Goal: Book appointment/travel/reservation

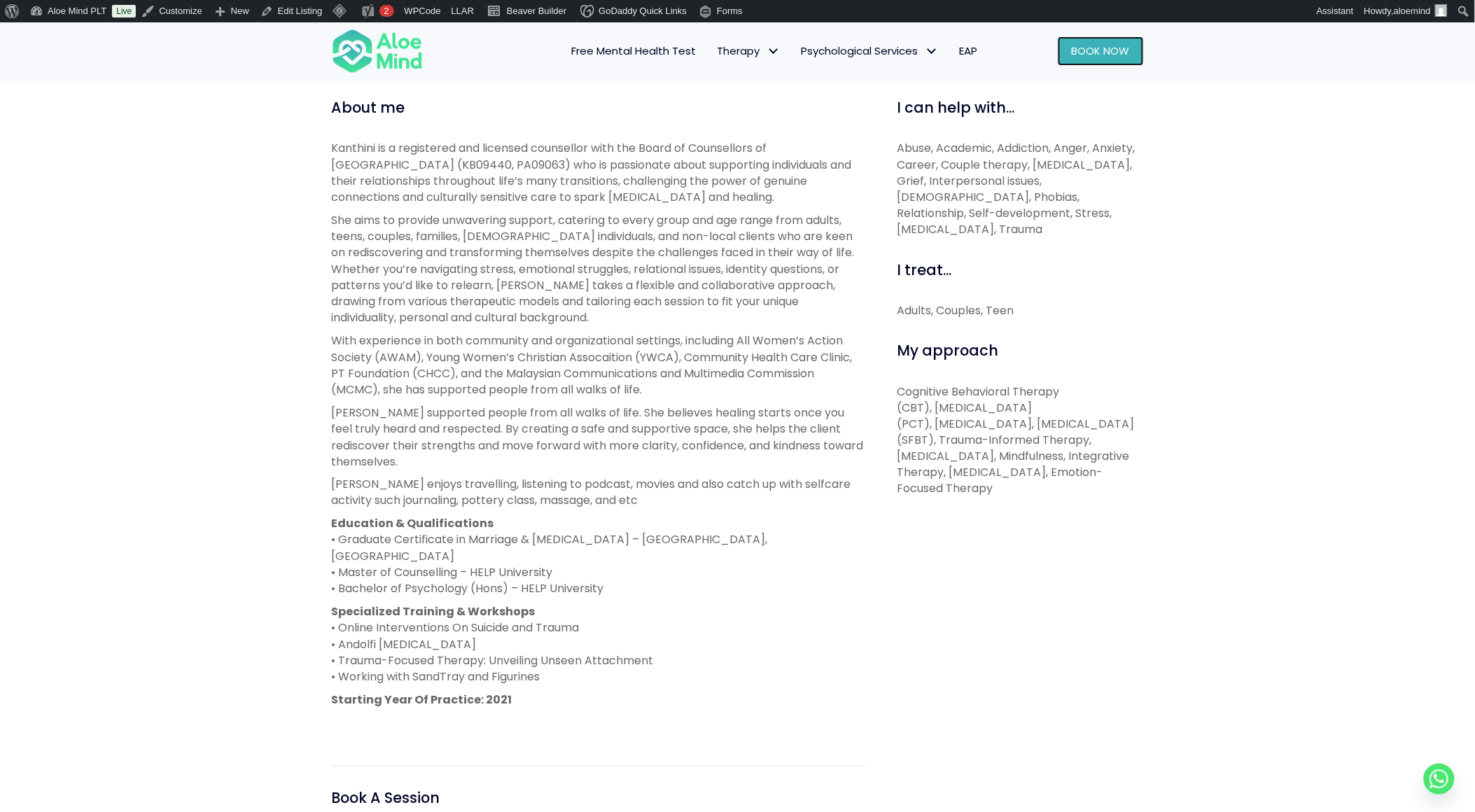
drag, startPoint x: 1111, startPoint y: 54, endPoint x: 1103, endPoint y: 54, distance: 8.0
click at [1111, 57] on span "Book Now" at bounding box center [1101, 51] width 58 height 15
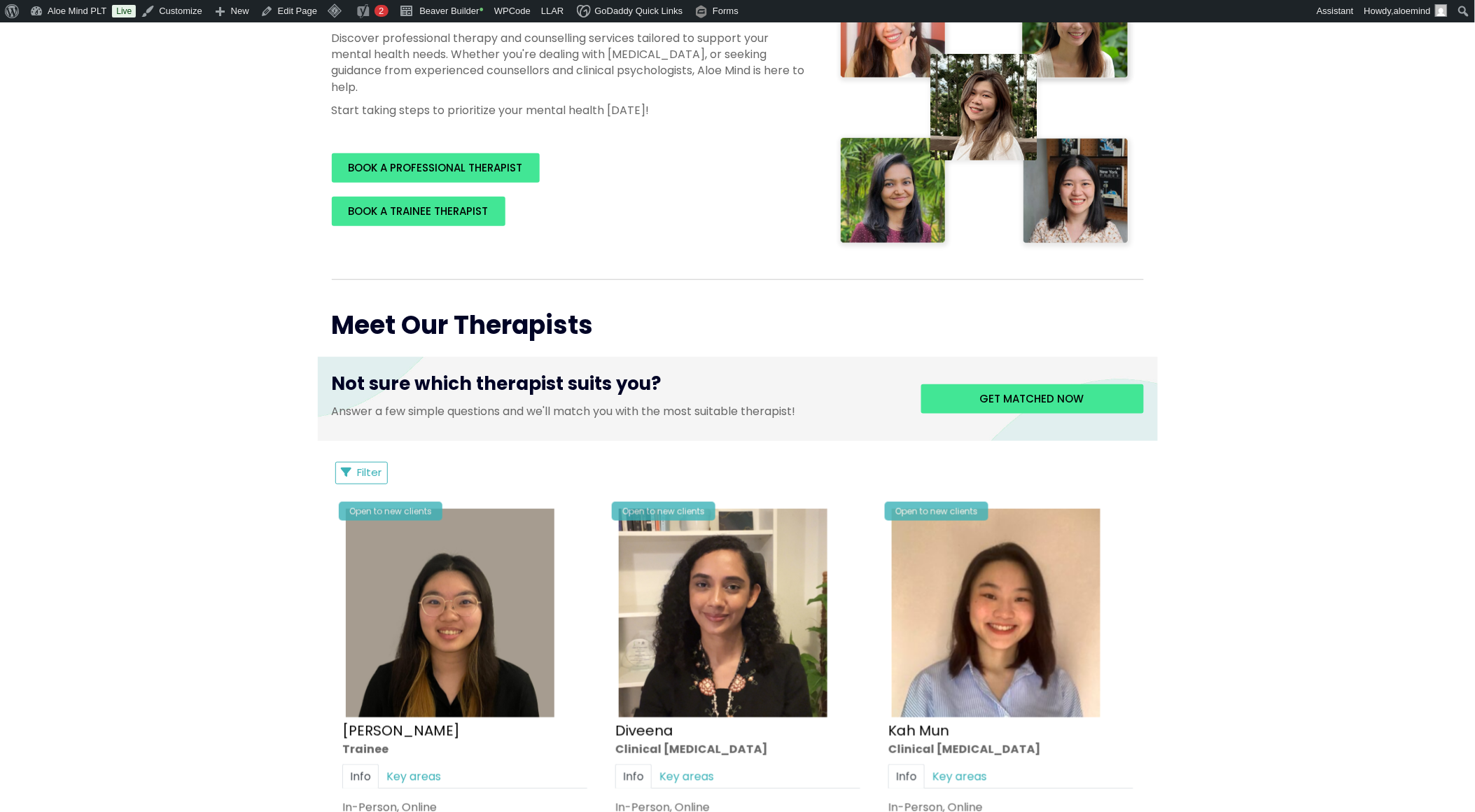
scroll to position [308, 0]
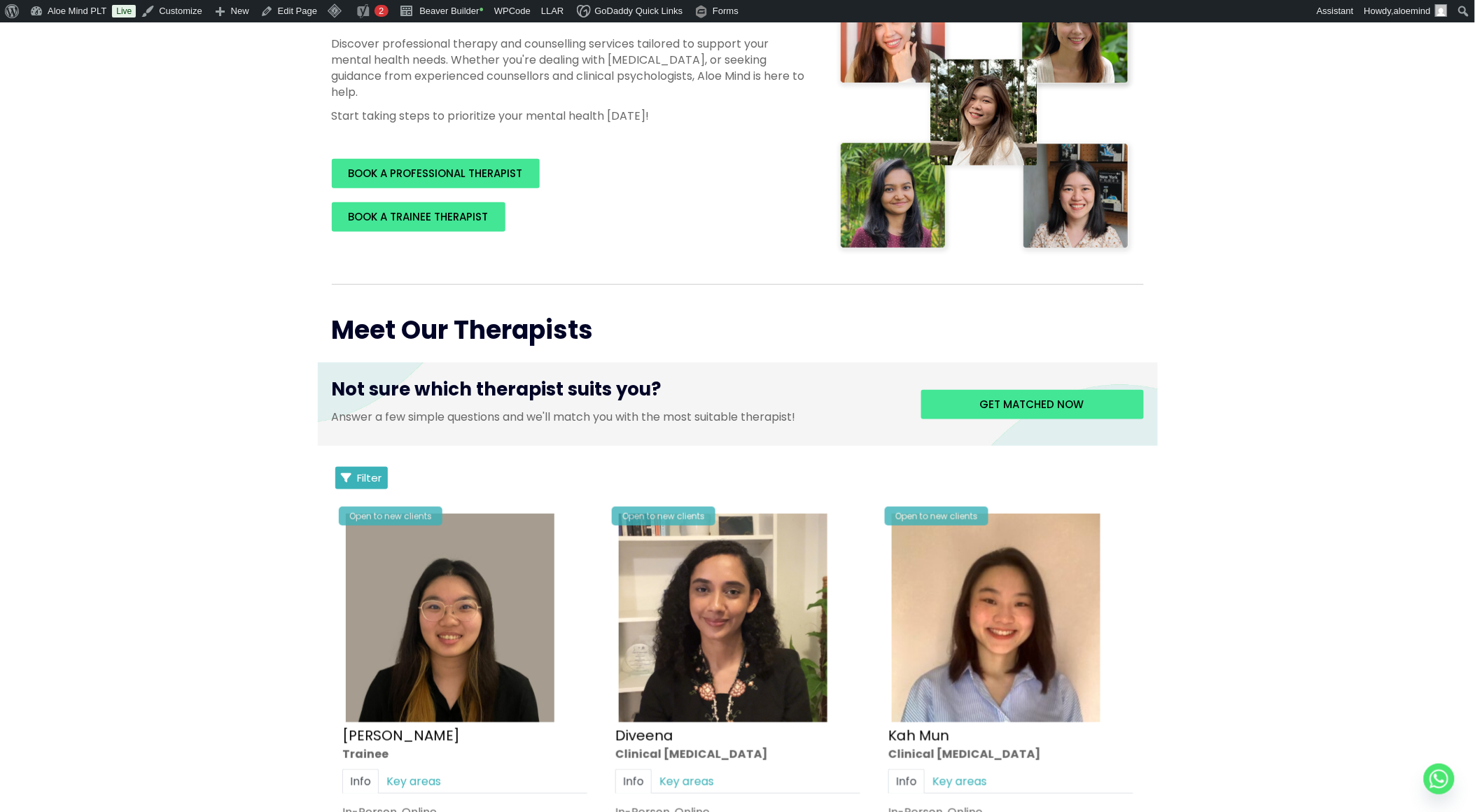
click at [356, 473] on button "Filter" at bounding box center [362, 478] width 54 height 22
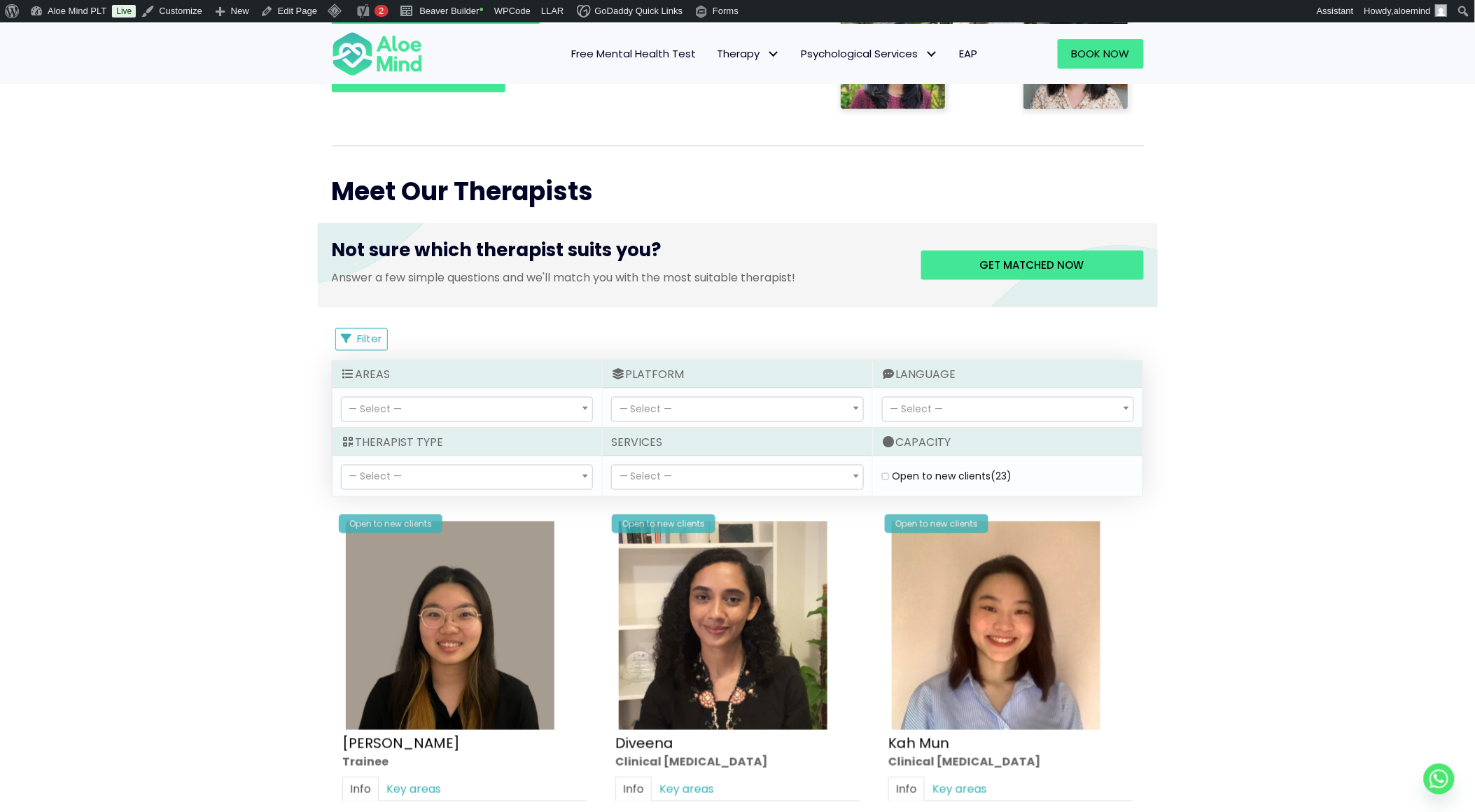
scroll to position [619, 0]
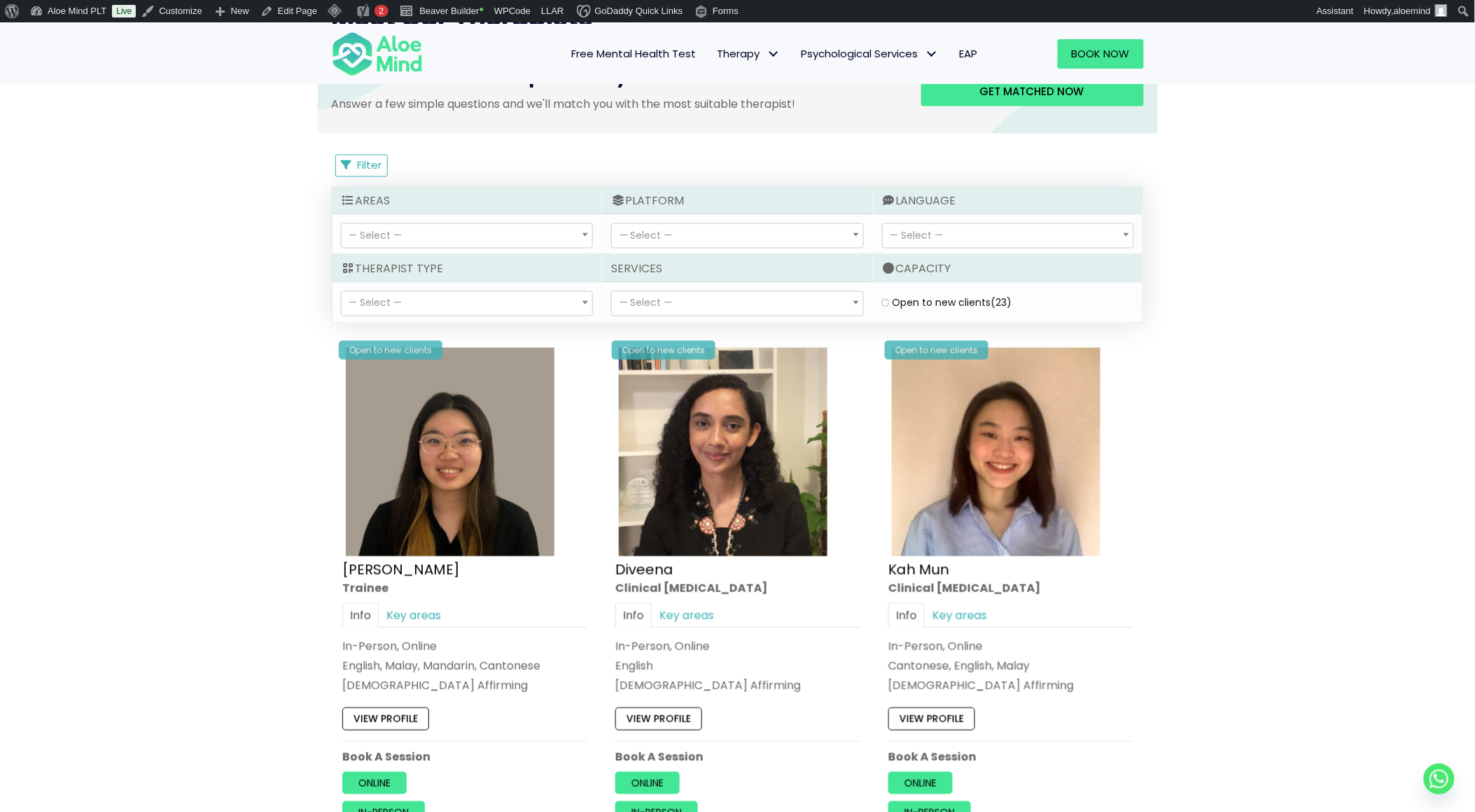
click at [490, 301] on span "— Select —" at bounding box center [466, 303] width 251 height 24
select select "80"
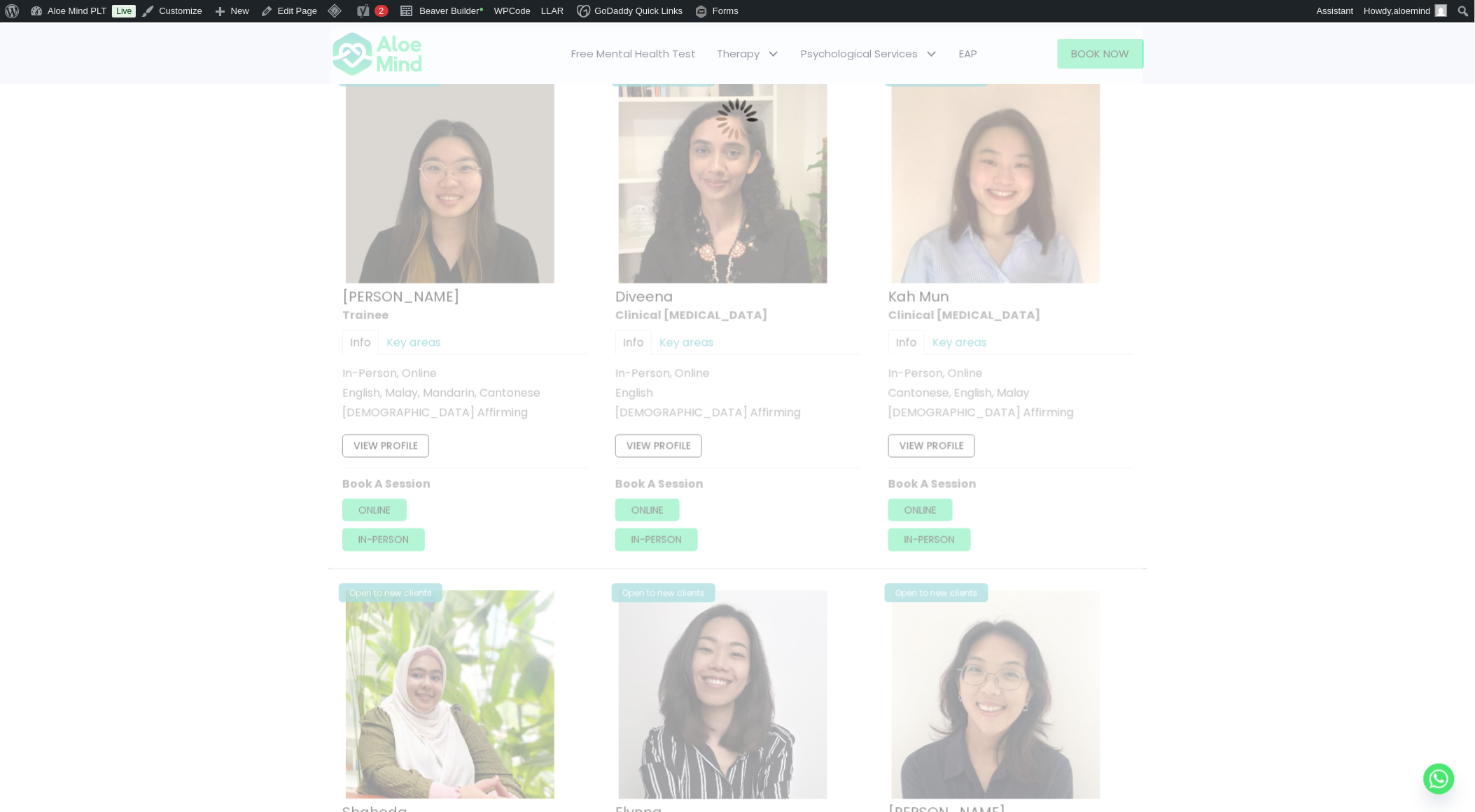
scroll to position [747, 0]
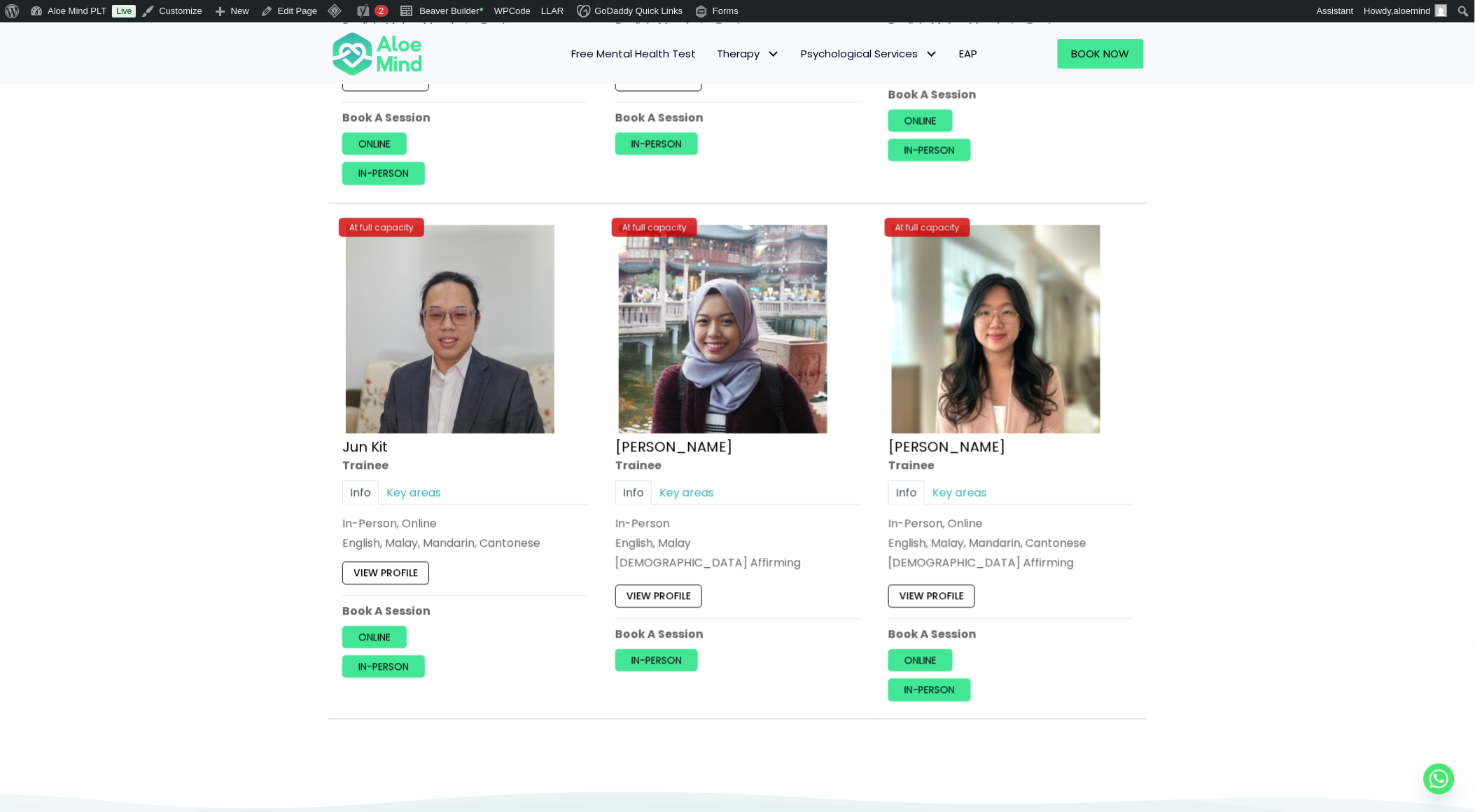
scroll to position [1059, 0]
